Goal: Task Accomplishment & Management: Use online tool/utility

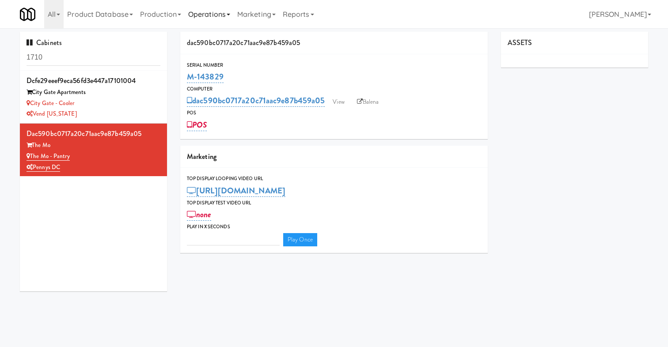
click at [201, 11] on link "Operations" at bounding box center [209, 14] width 49 height 28
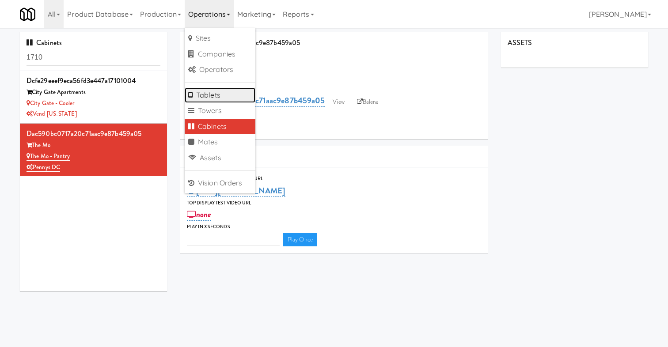
click at [227, 94] on link "Tablets" at bounding box center [220, 96] width 71 height 16
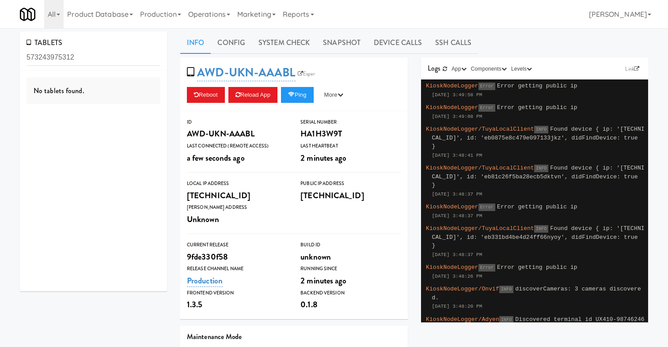
type input "573243975312"
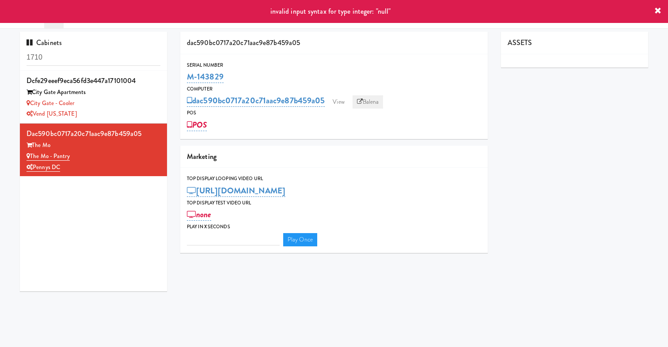
click at [371, 100] on link "Balena" at bounding box center [368, 101] width 31 height 13
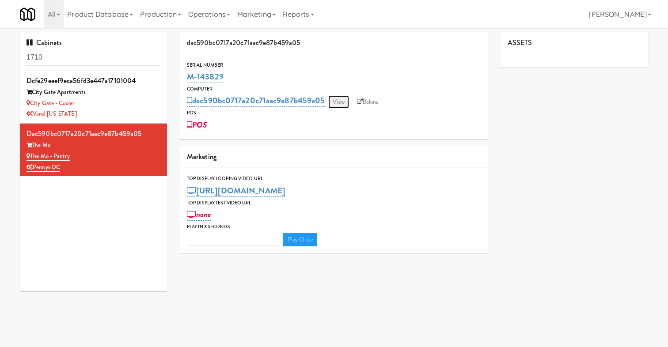
click at [342, 102] on link "View" at bounding box center [338, 101] width 20 height 13
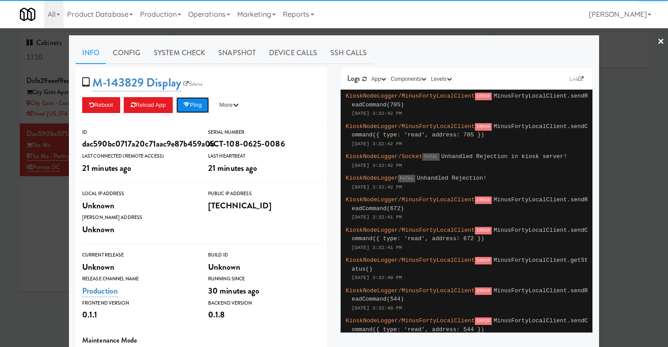
click at [209, 109] on button "Ping" at bounding box center [192, 105] width 33 height 16
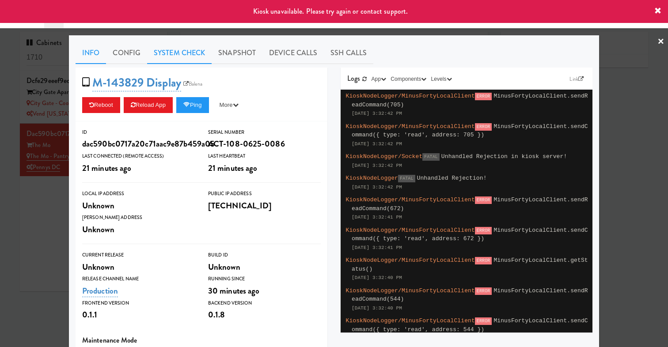
click at [188, 55] on link "System Check" at bounding box center [179, 53] width 65 height 22
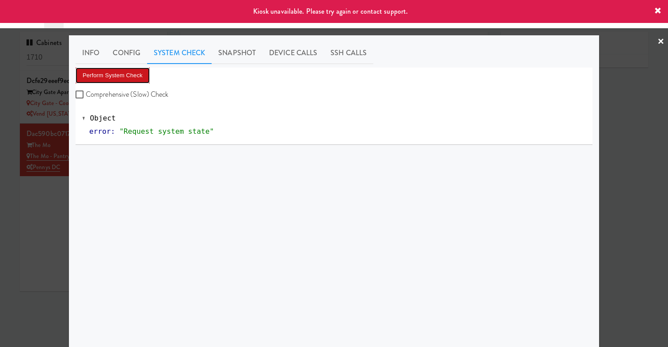
click at [119, 81] on button "Perform System Check" at bounding box center [113, 76] width 74 height 16
click at [46, 229] on div at bounding box center [334, 173] width 668 height 347
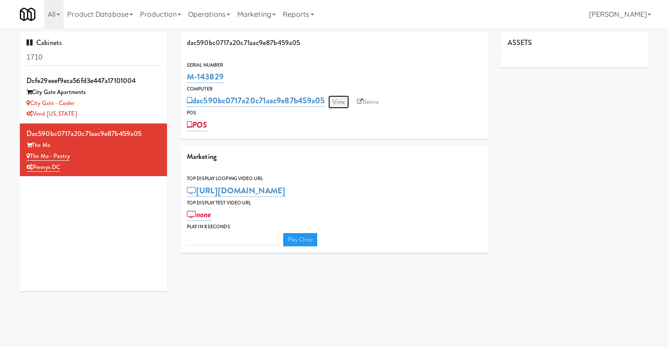
click at [338, 98] on link "View" at bounding box center [338, 101] width 20 height 13
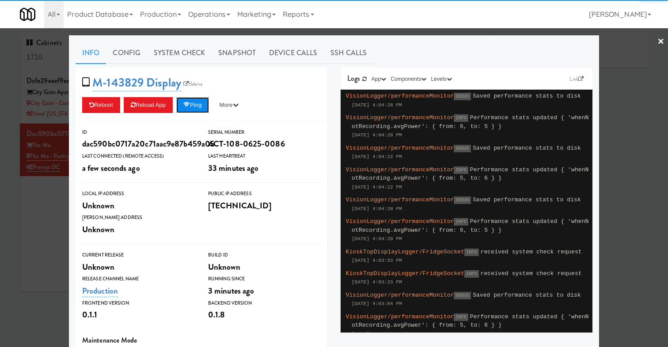
click at [206, 105] on button "Ping" at bounding box center [192, 105] width 33 height 16
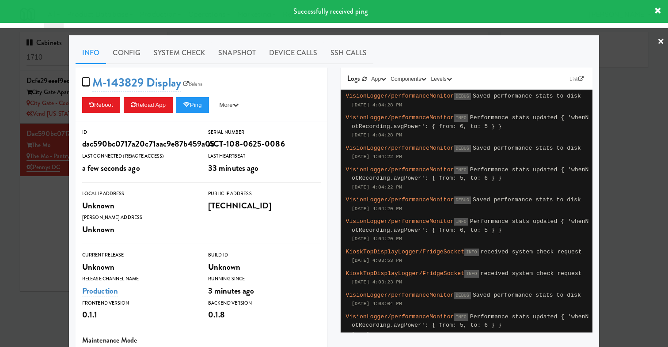
click at [43, 218] on div at bounding box center [334, 173] width 668 height 347
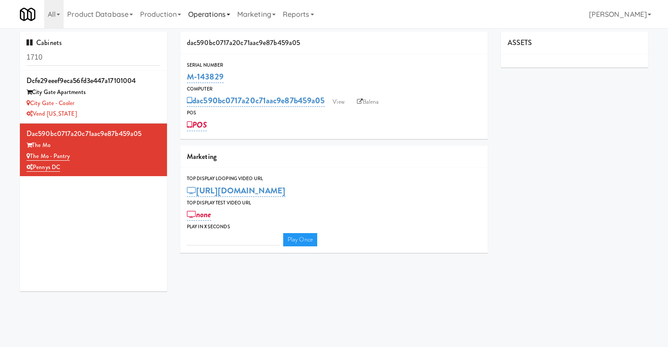
click at [221, 19] on link "Operations" at bounding box center [209, 14] width 49 height 28
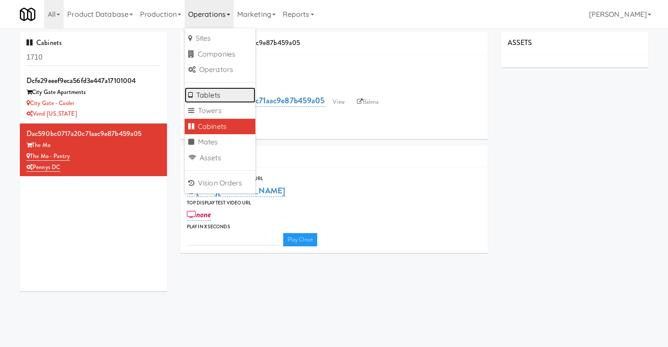
click at [219, 94] on link "Tablets" at bounding box center [220, 96] width 71 height 16
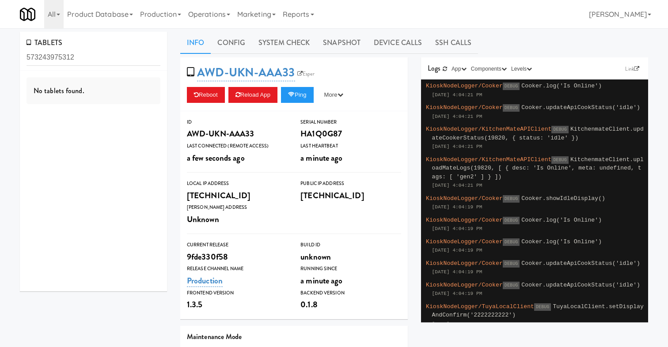
type input "573243975312"
